Goal: Navigation & Orientation: Find specific page/section

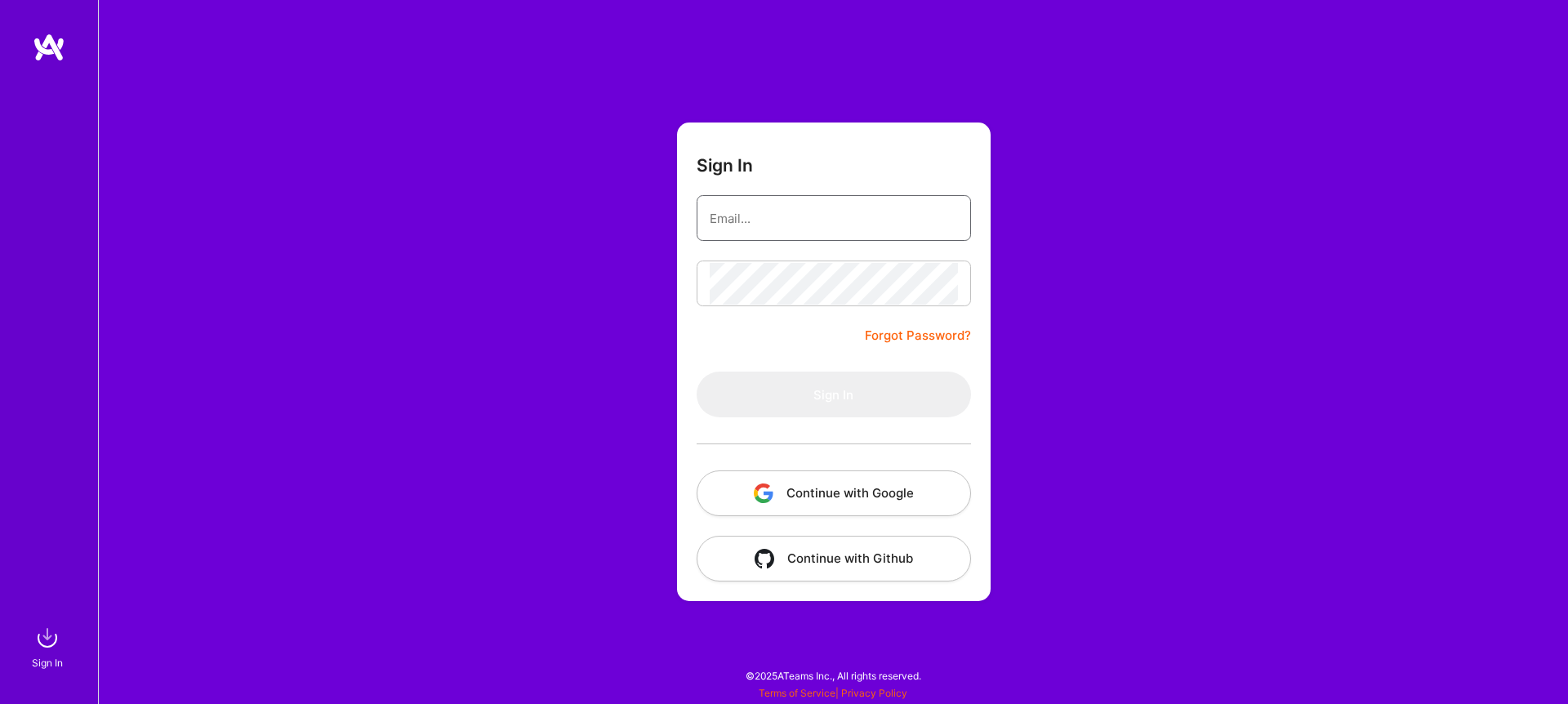
type input "[EMAIL_ADDRESS][DOMAIN_NAME]"
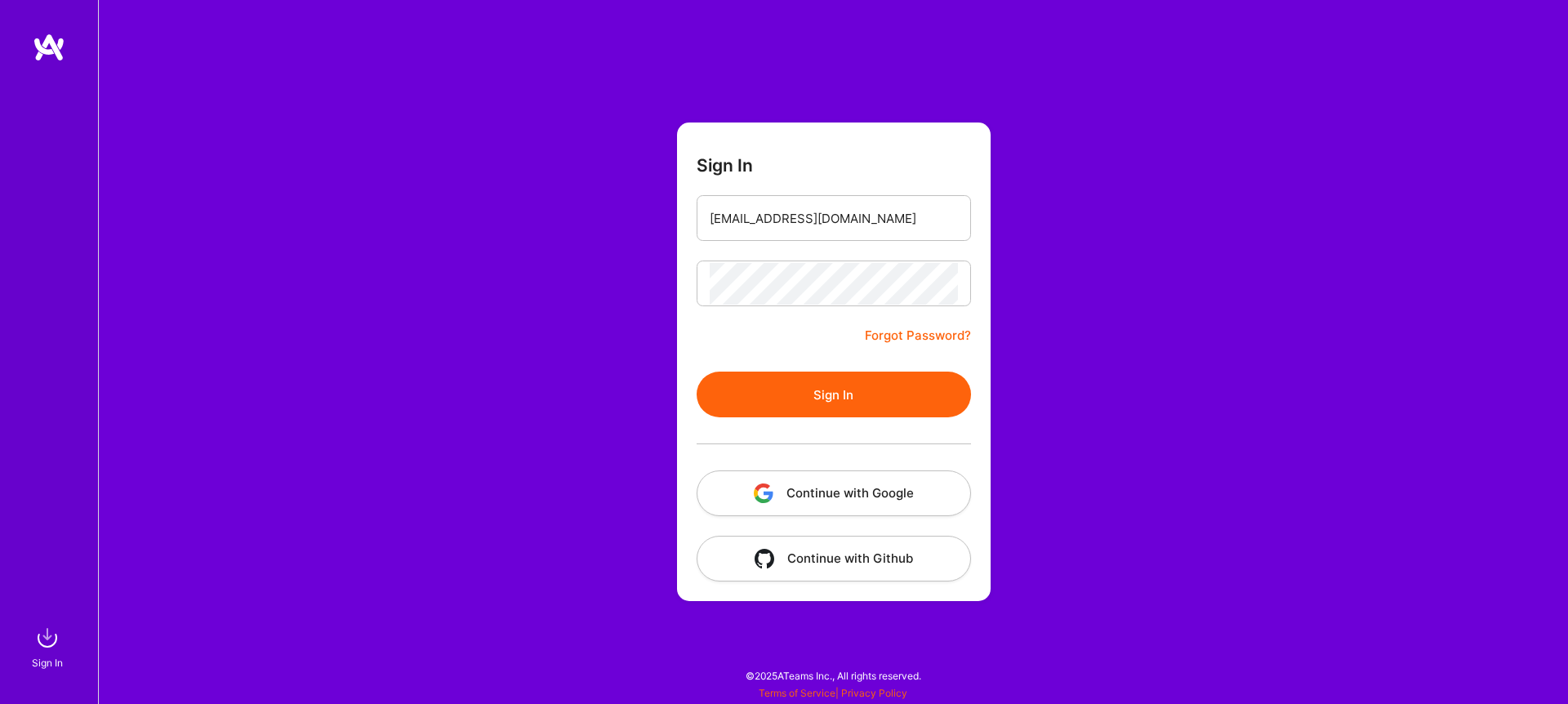
click at [802, 400] on button "Sign In" at bounding box center [834, 394] width 274 height 46
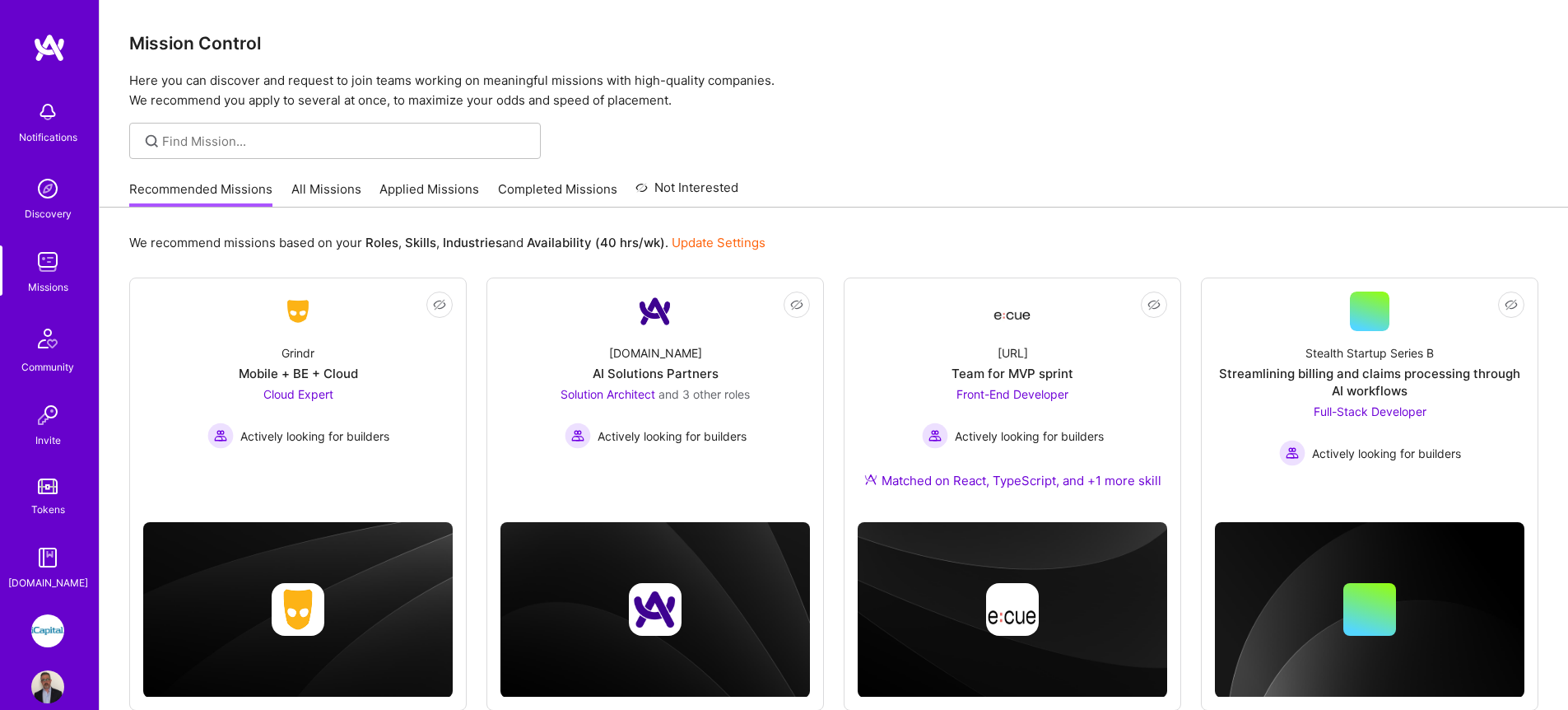
click at [281, 199] on div "Recommended Missions All Missions Applied Missions Completed Missions Not Inter…" at bounding box center [434, 189] width 609 height 35
click at [318, 192] on link "All Missions" at bounding box center [326, 194] width 70 height 27
